Goal: Transaction & Acquisition: Purchase product/service

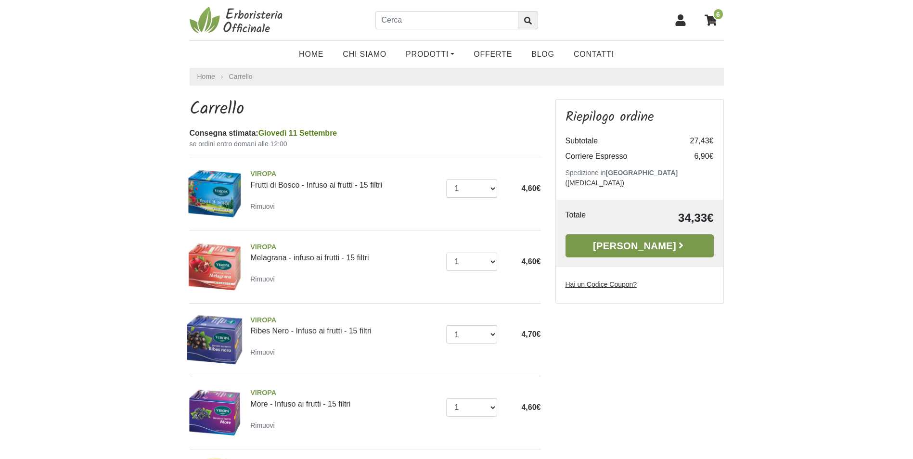
click at [638, 234] on link "[PERSON_NAME]" at bounding box center [639, 245] width 148 height 23
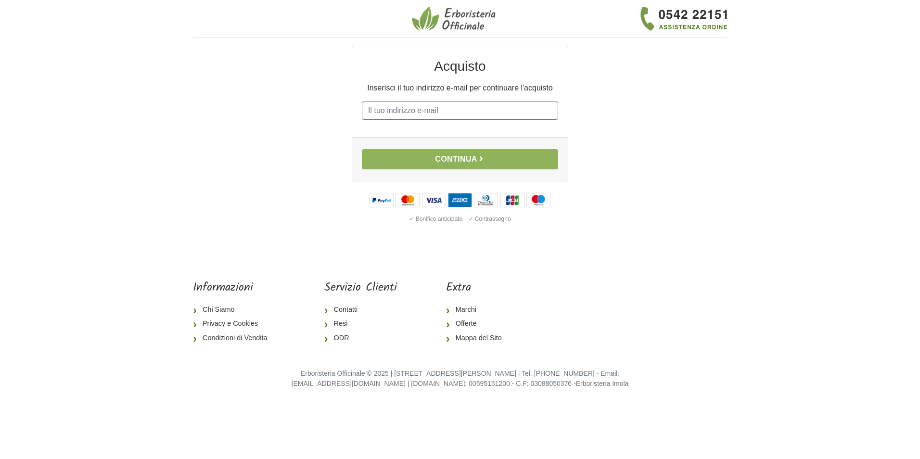
click at [382, 110] on input "E-mail" at bounding box center [460, 111] width 196 height 18
type input "robertozunino9@gmail.com"
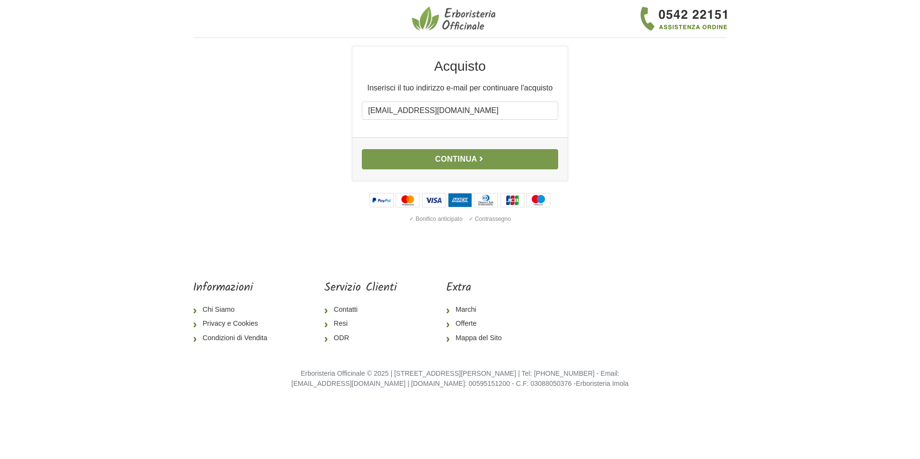
click at [446, 160] on button "Continua" at bounding box center [460, 159] width 196 height 20
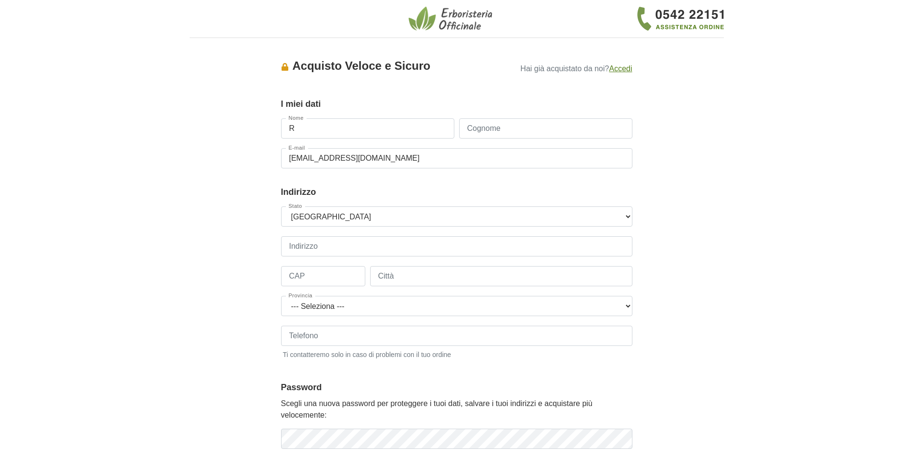
type input "[PERSON_NAME]"
type input "Zunino"
type input "+393471653433"
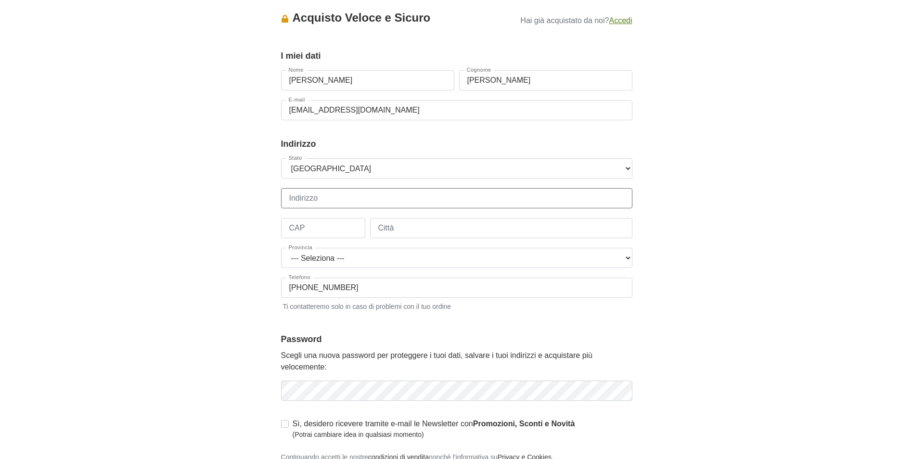
click at [295, 196] on input "Indirizzo" at bounding box center [456, 198] width 351 height 20
type input "Via Civetta 7"
type input "52036"
type input "Pieve Santo Stefano (AR)"
click at [629, 258] on select "--- Seleziona --- Agrigento Alessandria Ancona Aosta Arezzo Ascoli Piceno Asti …" at bounding box center [456, 258] width 351 height 20
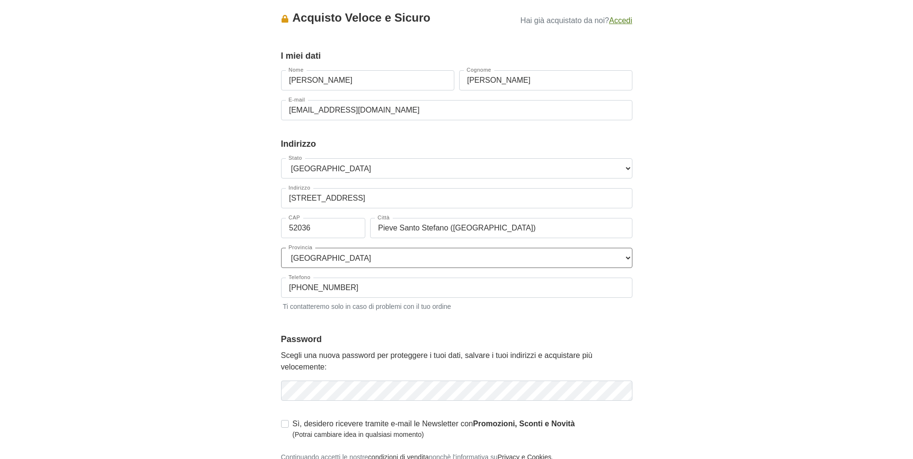
click at [281, 248] on select "--- Seleziona --- Agrigento Alessandria Ancona Aosta Arezzo Ascoli Piceno Asti …" at bounding box center [456, 258] width 351 height 20
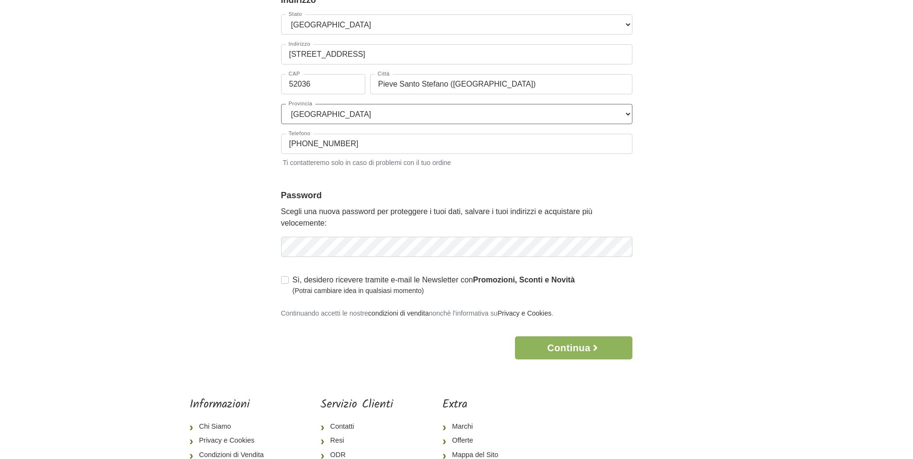
scroll to position [192, 0]
select select "3943"
click at [621, 247] on icon "button" at bounding box center [624, 247] width 10 height 10
click at [727, 254] on div "Accesso × Accedi per completare il tuo acquisto più velocemente. E-mail roberto…" at bounding box center [456, 106] width 549 height 506
click at [563, 348] on button "Continua" at bounding box center [573, 347] width 117 height 23
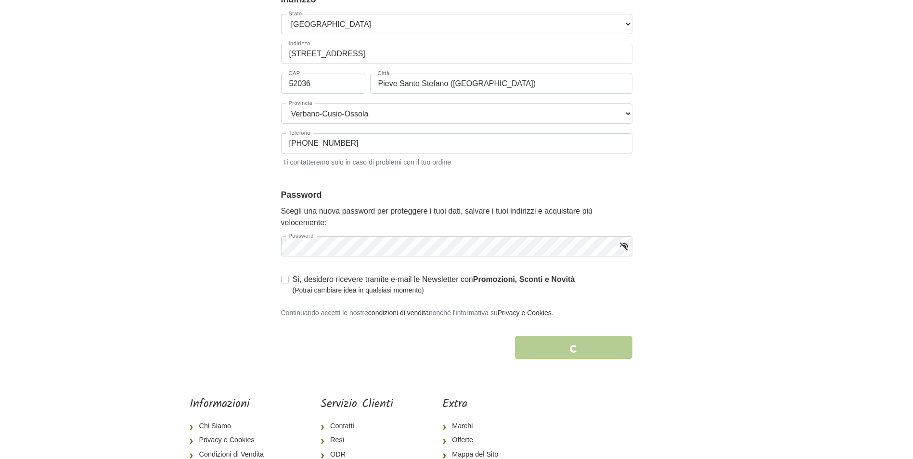
scroll to position [247, 0]
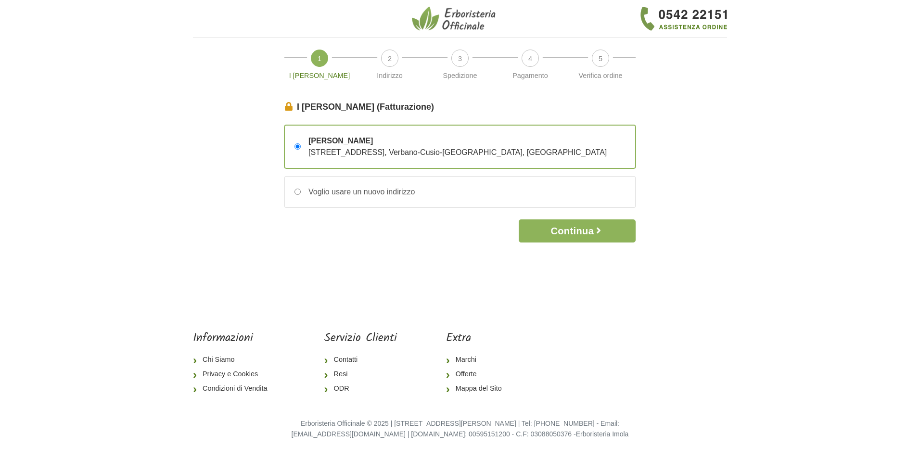
click at [538, 153] on span "Via Civetta 7 – 52036 Pieve Santo Stefano (AR), Verbano-Cusio-Ossola, Italia" at bounding box center [457, 152] width 298 height 8
click at [301, 150] on input "Roberto Zunino Via Civetta 7 – 52036 Pieve Santo Stefano (AR), Verbano-Cusio-Os…" at bounding box center [297, 146] width 6 height 6
drag, startPoint x: 565, startPoint y: 153, endPoint x: 522, endPoint y: 153, distance: 43.8
click at [522, 153] on div "Roberto Zunino Via Civetta 7 – 52036 Pieve Santo Stefano (AR), Verbano-Cusio-Os…" at bounding box center [460, 147] width 350 height 42
drag, startPoint x: 522, startPoint y: 153, endPoint x: 668, endPoint y: 146, distance: 146.4
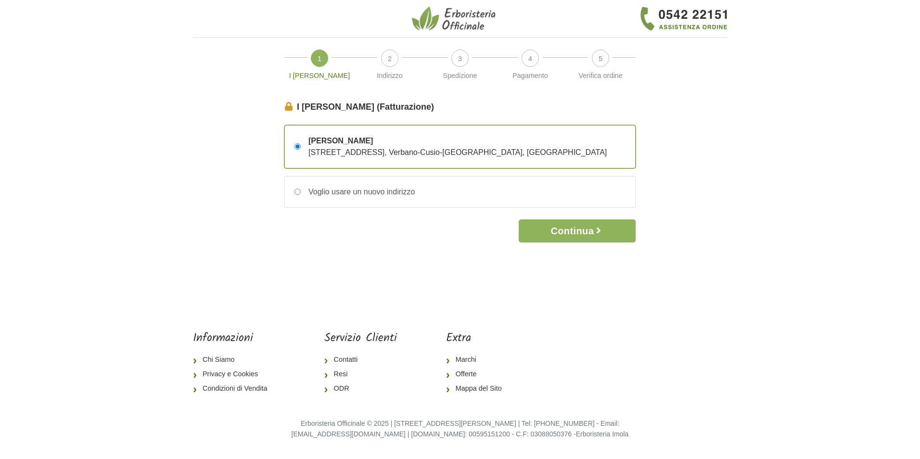
click at [668, 146] on div "I Miei Dati (Fatturazione) Continua Roberto Zunino Via Civetta 7 – 52036 Pieve …" at bounding box center [460, 197] width 549 height 192
drag, startPoint x: 546, startPoint y: 152, endPoint x: 470, endPoint y: 153, distance: 75.5
click at [470, 153] on span "[STREET_ADDRESS], Verbano-Cusio-[GEOGRAPHIC_DATA], [GEOGRAPHIC_DATA]" at bounding box center [457, 152] width 298 height 8
click at [714, 148] on div "I Miei Dati (Fatturazione) Continua Roberto Zunino Via Civetta 7 – 52036 Pieve …" at bounding box center [460, 197] width 549 height 192
click at [315, 61] on span "1" at bounding box center [319, 58] width 17 height 17
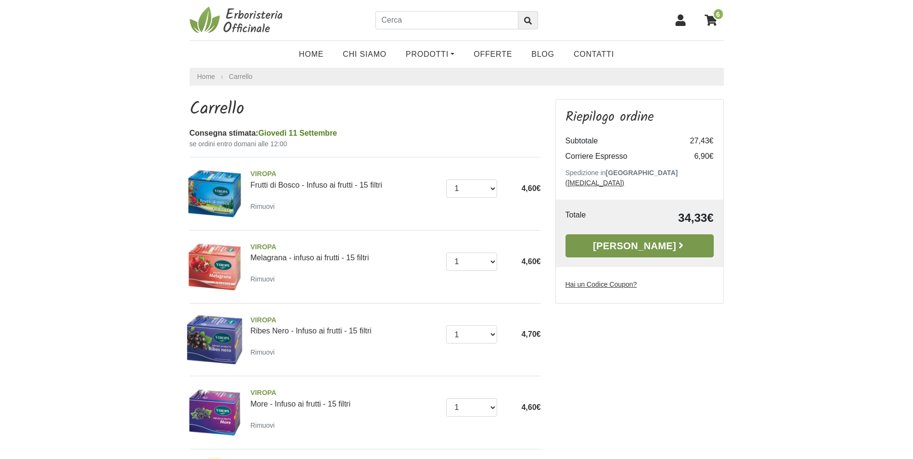
click at [631, 236] on link "[PERSON_NAME]" at bounding box center [639, 245] width 148 height 23
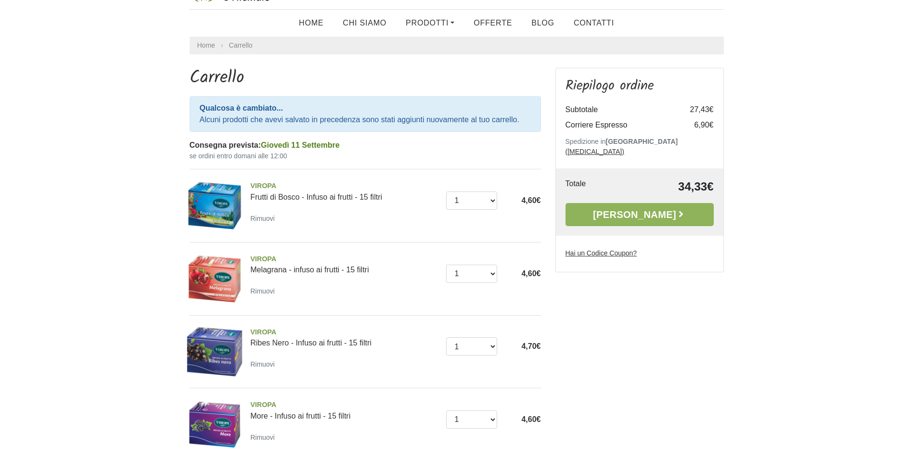
scroll to position [48, 0]
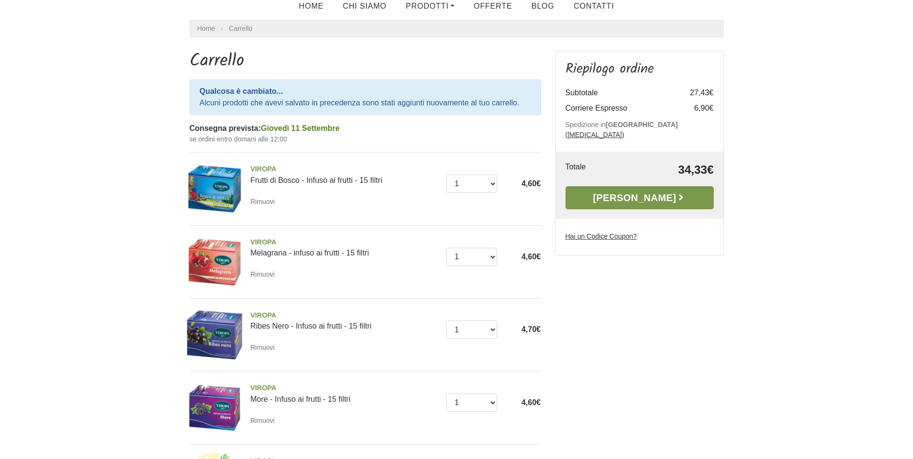
click at [639, 188] on link "Alla Cassa" at bounding box center [639, 197] width 148 height 23
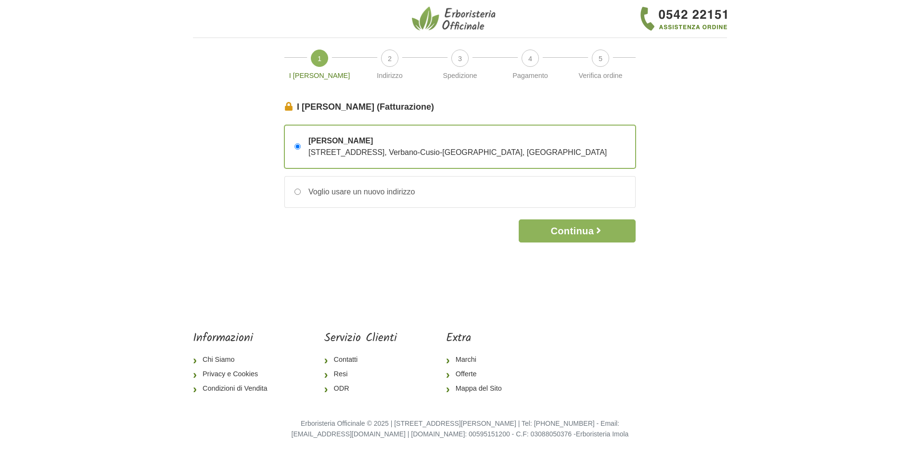
drag, startPoint x: 569, startPoint y: 153, endPoint x: 309, endPoint y: 164, distance: 260.1
click at [309, 164] on div "[PERSON_NAME] [STREET_ADDRESS], Verbano-Cusio-[GEOGRAPHIC_DATA], [GEOGRAPHIC_DA…" at bounding box center [460, 147] width 350 height 42
click at [297, 191] on input "Voglio usare un nuovo indirizzo" at bounding box center [297, 192] width 6 height 6
radio input "true"
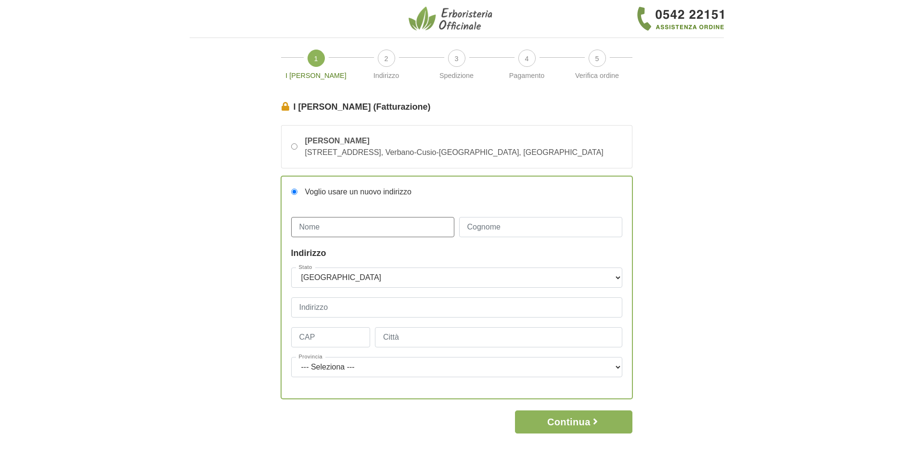
click at [311, 230] on input "Nome" at bounding box center [372, 227] width 163 height 20
type input "[PERSON_NAME]"
type input "[STREET_ADDRESS]"
type input "52036"
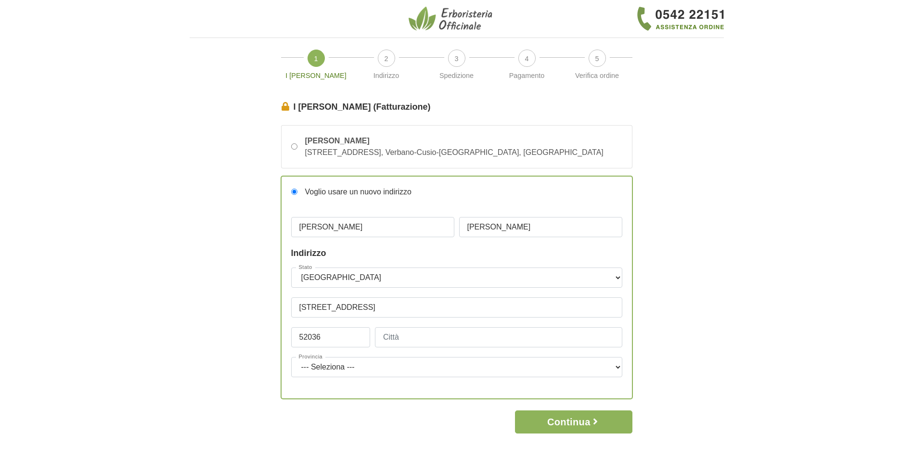
type input "Pieve Santo Stefano ([GEOGRAPHIC_DATA])"
click at [618, 367] on select "--- [GEOGRAPHIC_DATA] --- [GEOGRAPHIC_DATA] [GEOGRAPHIC_DATA] [GEOGRAPHIC_DATA]…" at bounding box center [456, 367] width 331 height 20
select select "3846"
click at [291, 357] on select "--- [GEOGRAPHIC_DATA] --- [GEOGRAPHIC_DATA] [GEOGRAPHIC_DATA] [GEOGRAPHIC_DATA]…" at bounding box center [456, 367] width 331 height 20
click at [562, 420] on button "Continua" at bounding box center [573, 421] width 117 height 23
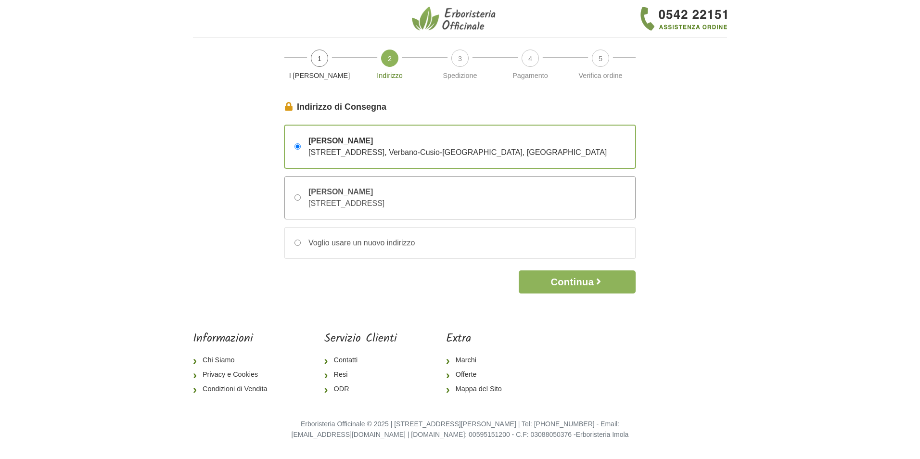
click at [296, 196] on input "Roberto Zunino Via Civetta 7 – 52036 Pieve Santo Stefano (AR), Arezzo, Italia" at bounding box center [297, 197] width 6 height 6
radio input "true"
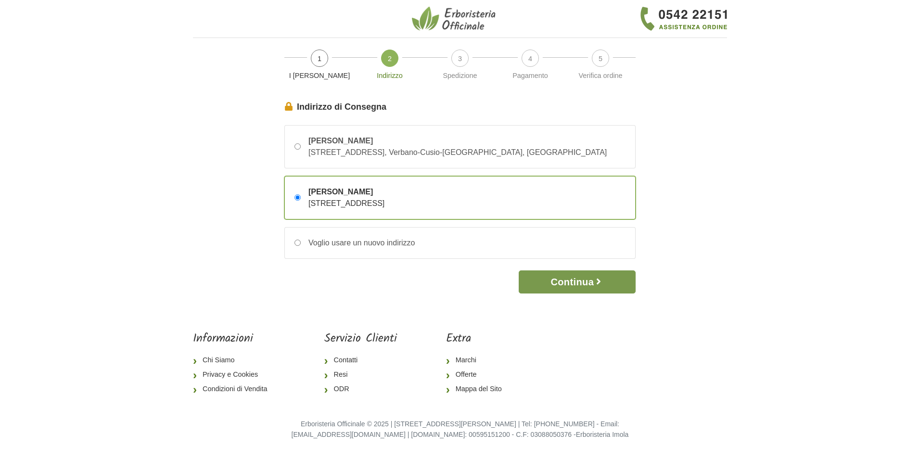
click at [566, 281] on button "Continua" at bounding box center [577, 281] width 117 height 23
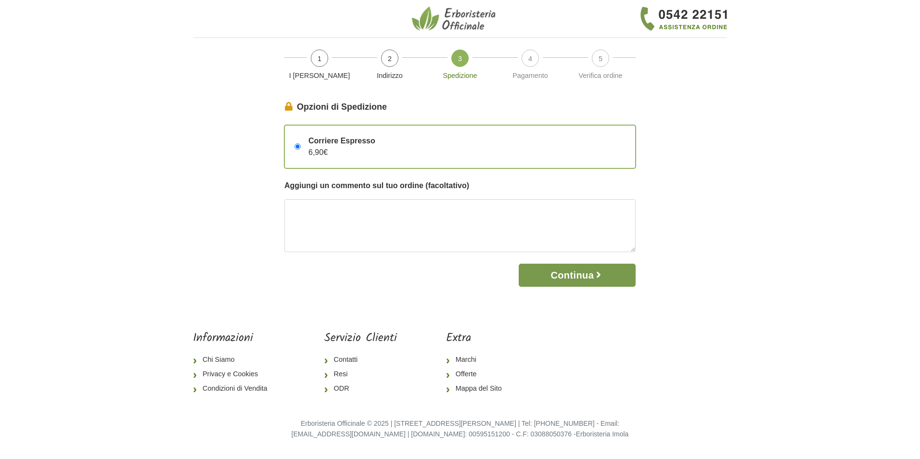
click at [579, 273] on button "Continua" at bounding box center [577, 275] width 117 height 23
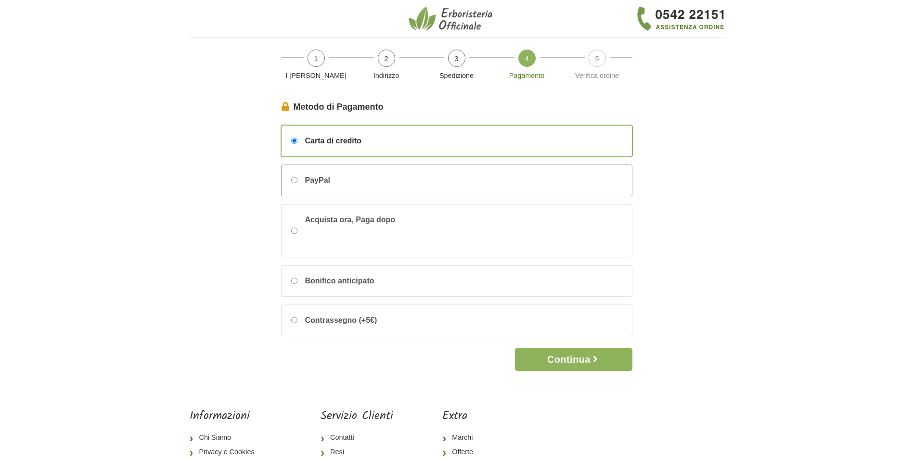
click at [293, 180] on input "PayPal" at bounding box center [294, 180] width 6 height 6
radio input "true"
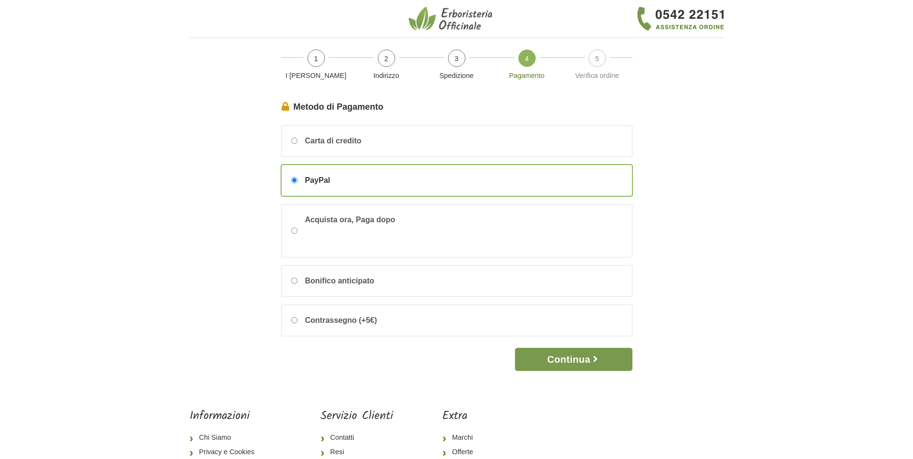
click at [567, 361] on button "Continua" at bounding box center [573, 359] width 117 height 23
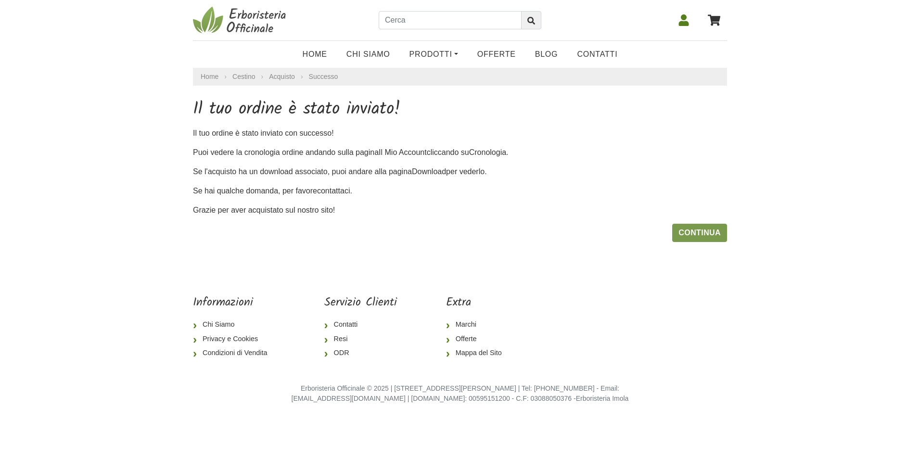
click at [703, 234] on link "Continua" at bounding box center [699, 233] width 55 height 18
